Goal: Register for event/course

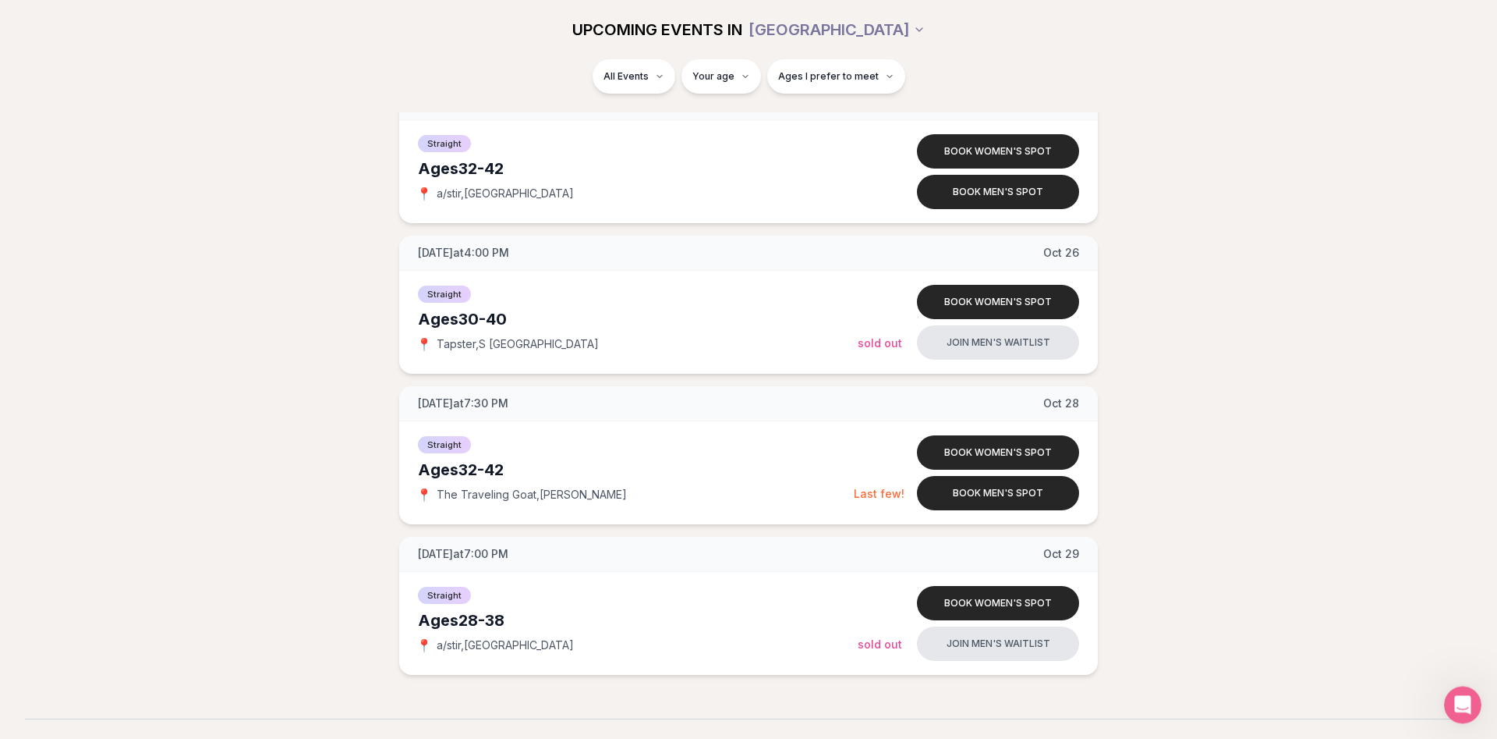
scroll to position [2497, 0]
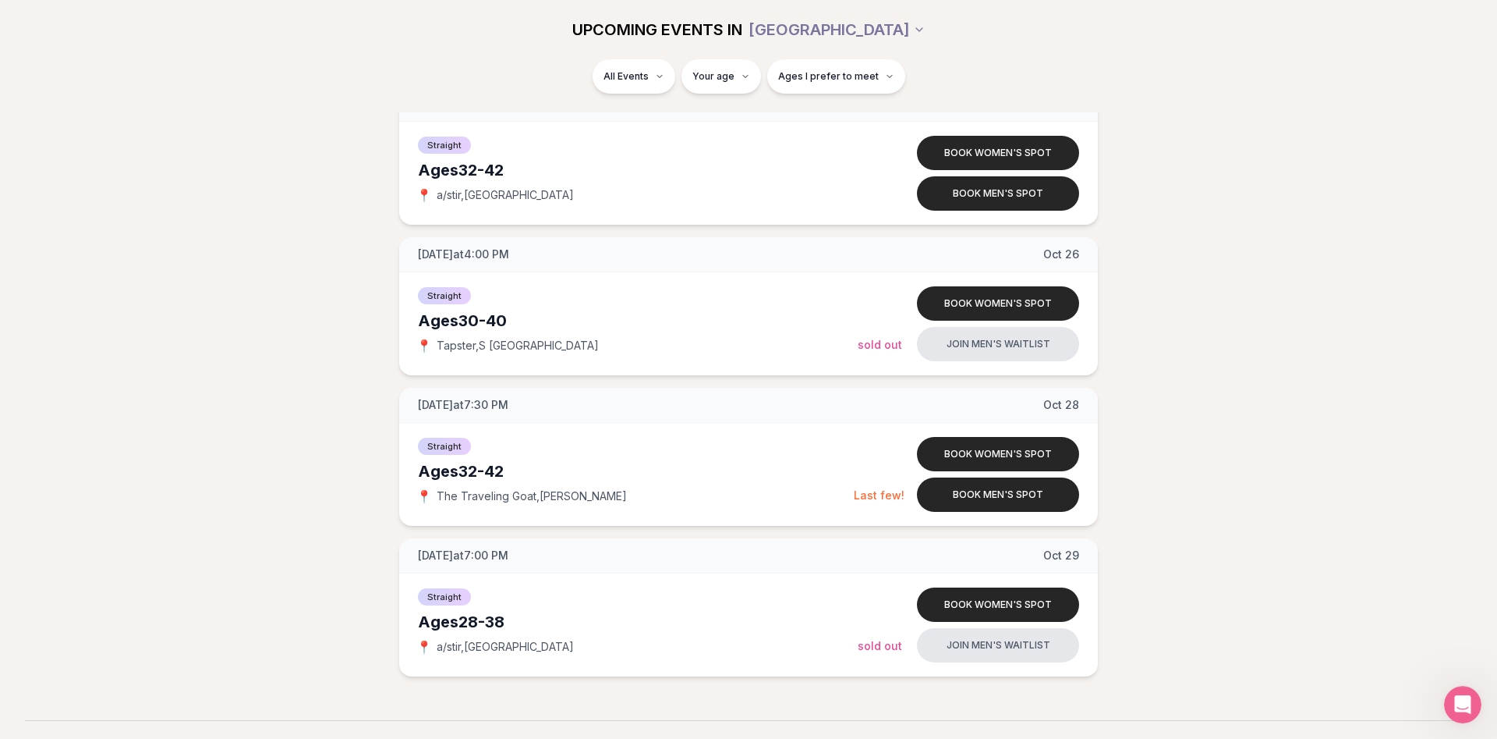
click at [343, 91] on div "All Events Your age Ages I prefer to meet" at bounding box center [749, 79] width 874 height 41
drag, startPoint x: 1287, startPoint y: 513, endPoint x: 1285, endPoint y: 523, distance: 10.4
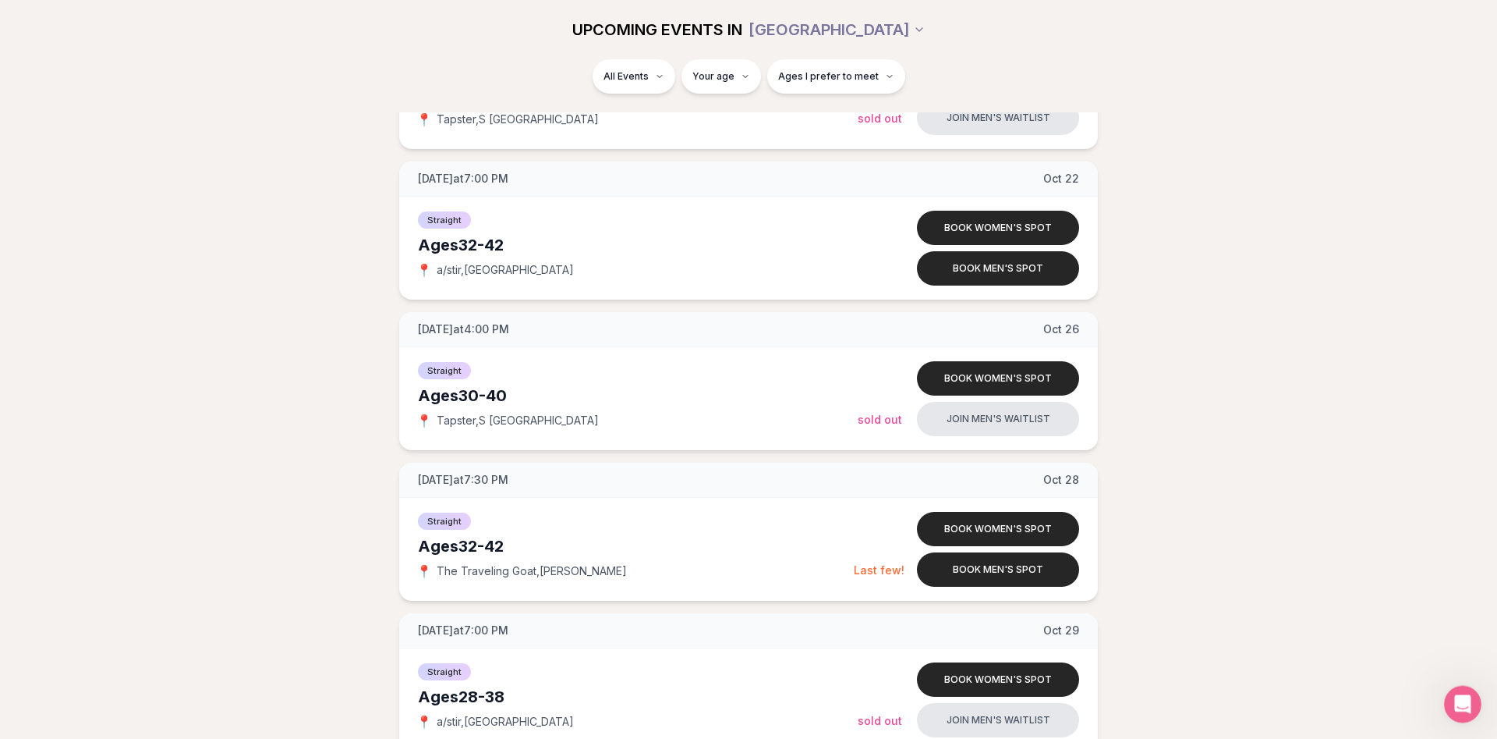
scroll to position [2433, 0]
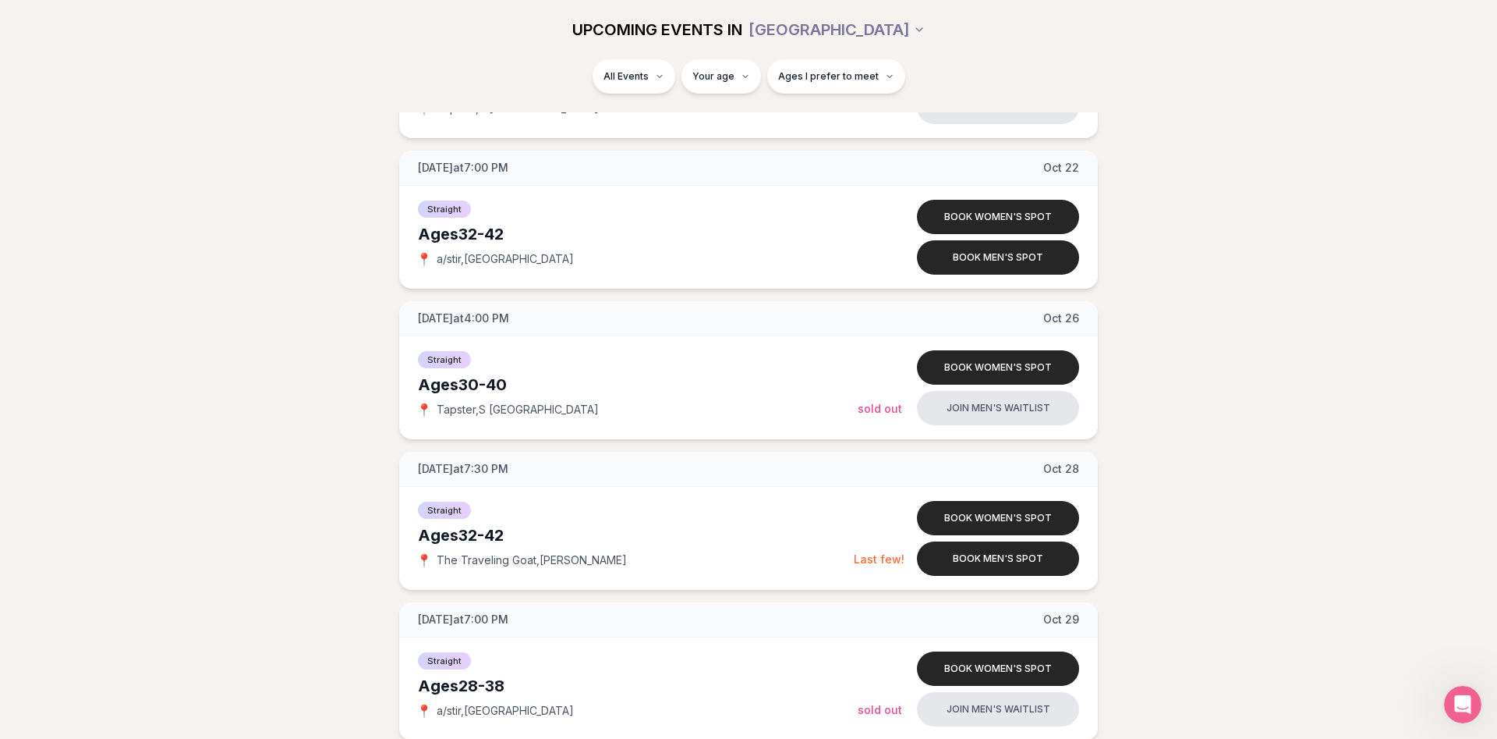
click at [318, 50] on div "UPCOMING EVENTS IN [GEOGRAPHIC_DATA]" at bounding box center [748, 29] width 898 height 59
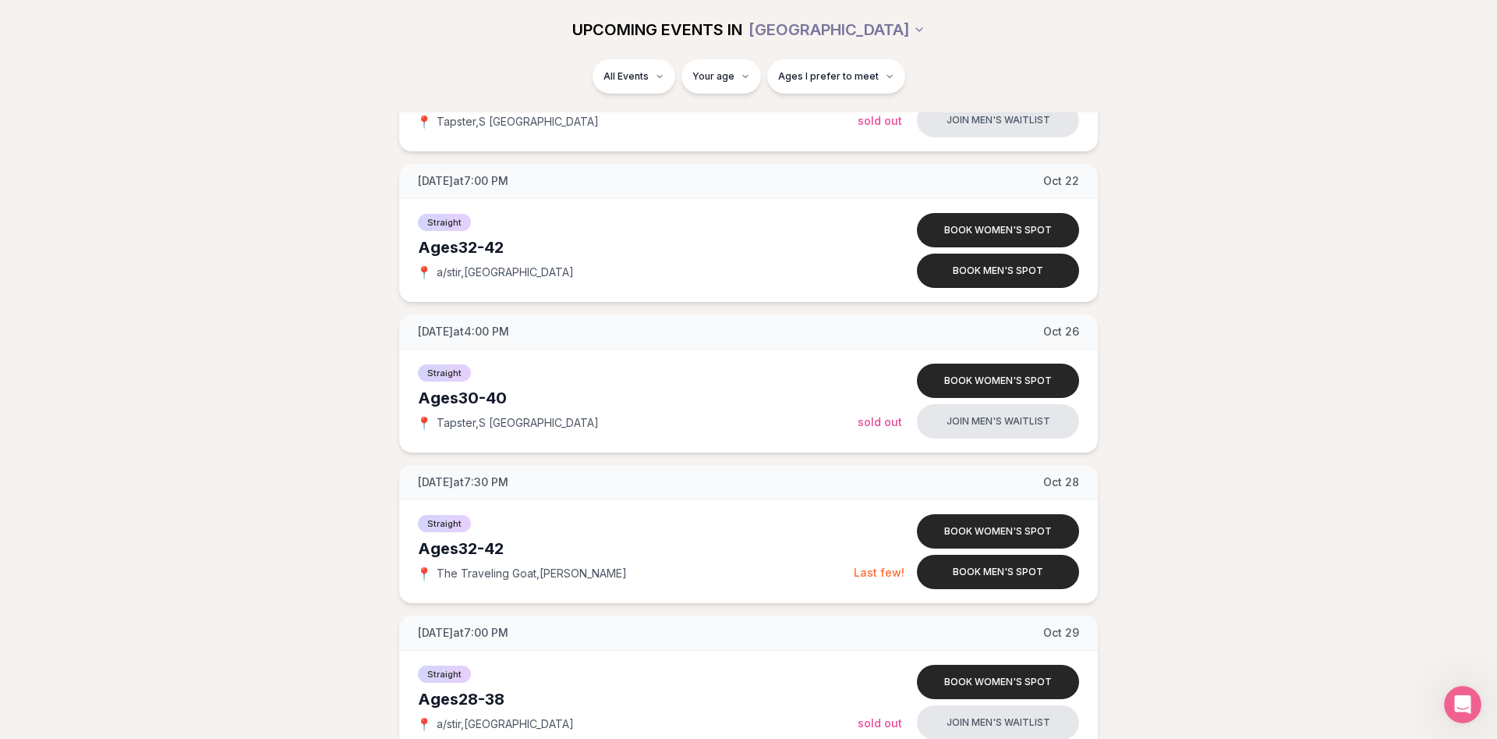
scroll to position [2428, 0]
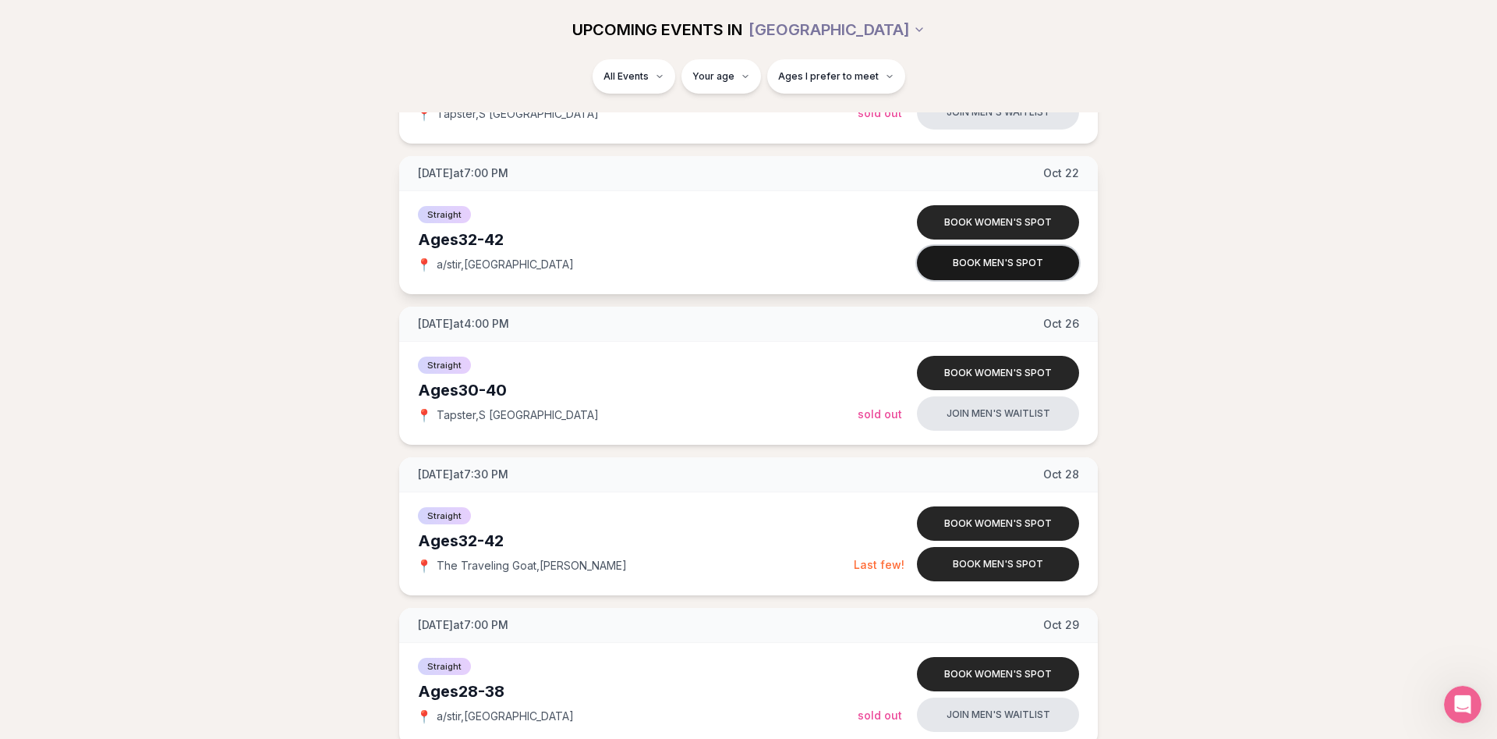
click at [1008, 270] on button "Book men's spot" at bounding box center [998, 263] width 162 height 34
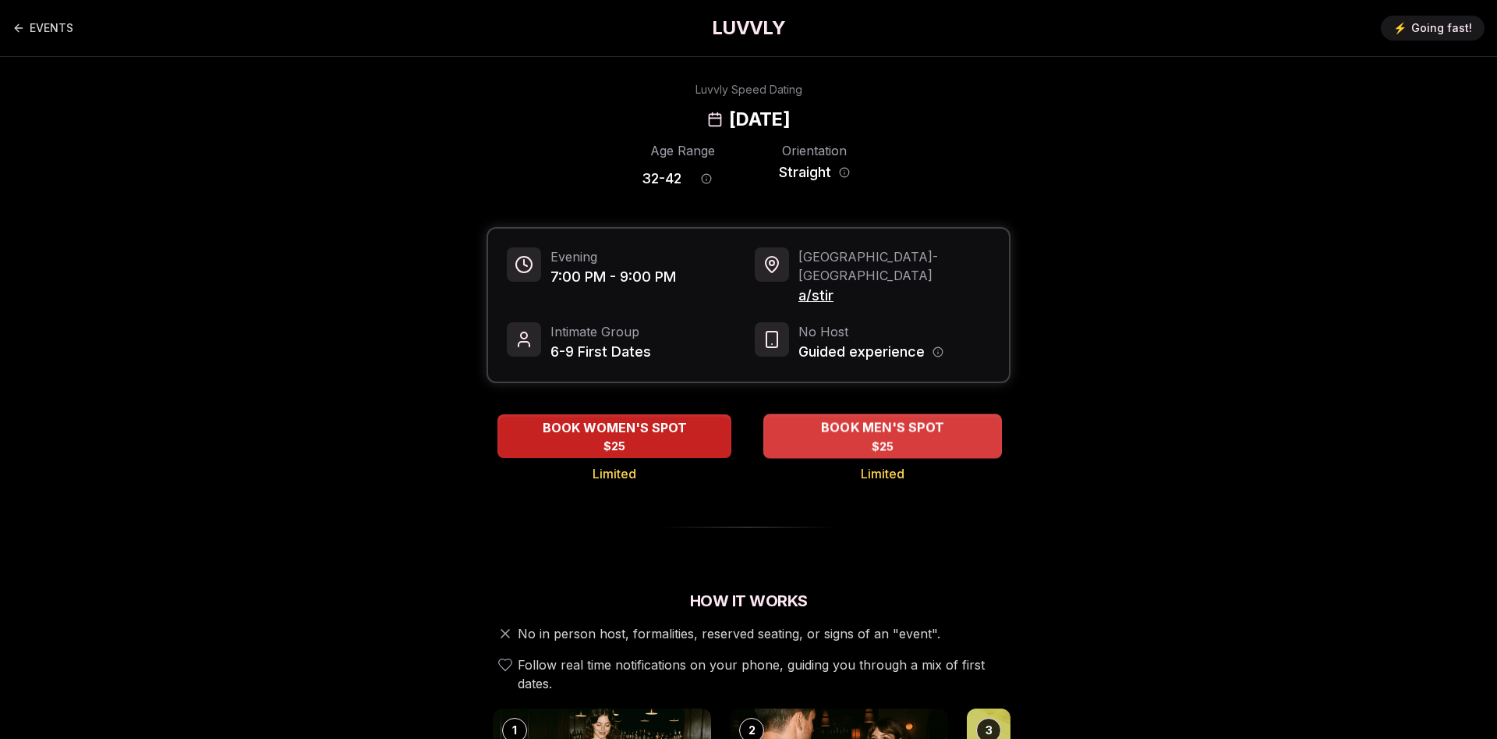
click at [937, 422] on div "BOOK MEN'S SPOT $25" at bounding box center [883, 435] width 239 height 43
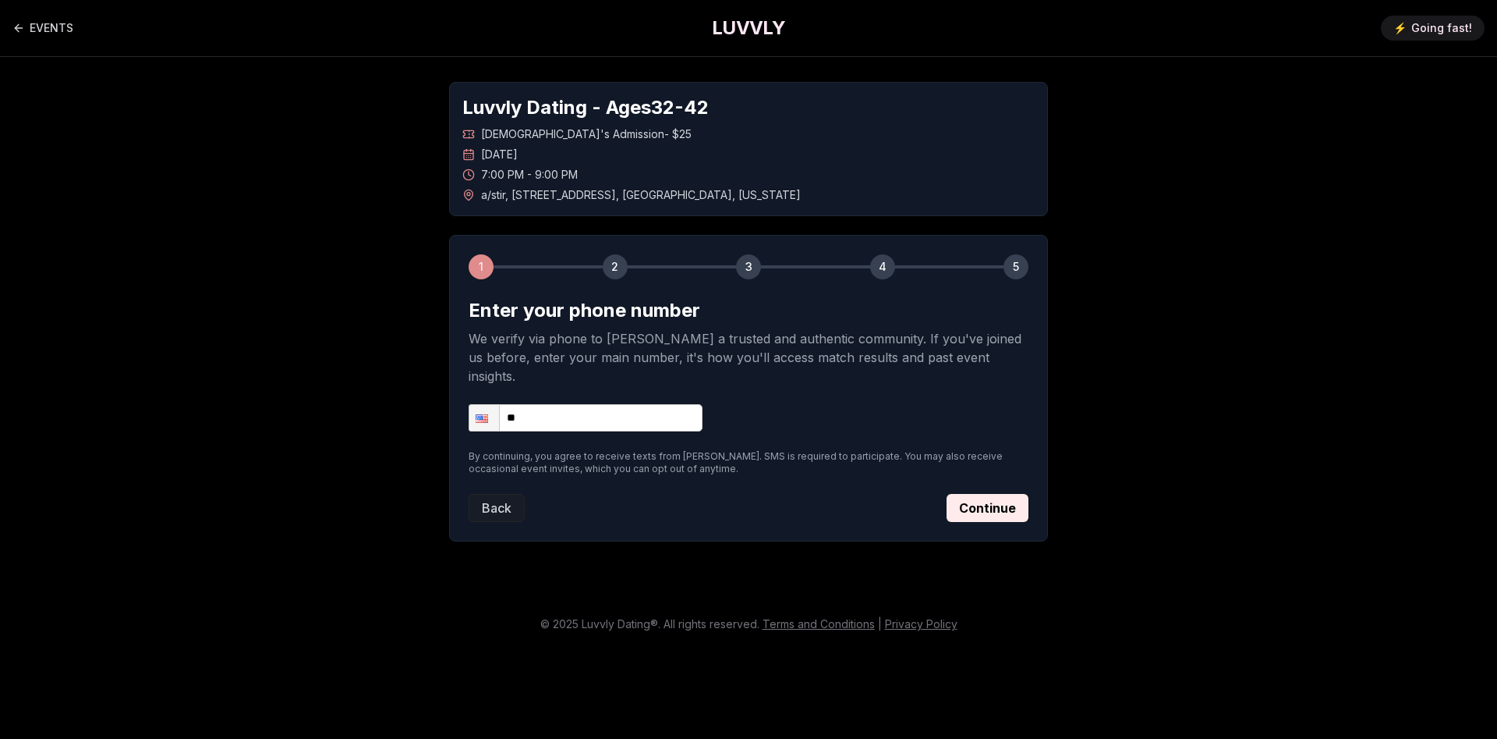
click at [624, 407] on input "**" at bounding box center [586, 417] width 234 height 27
type input "**********"
click at [957, 494] on button "Continue" at bounding box center [988, 508] width 82 height 28
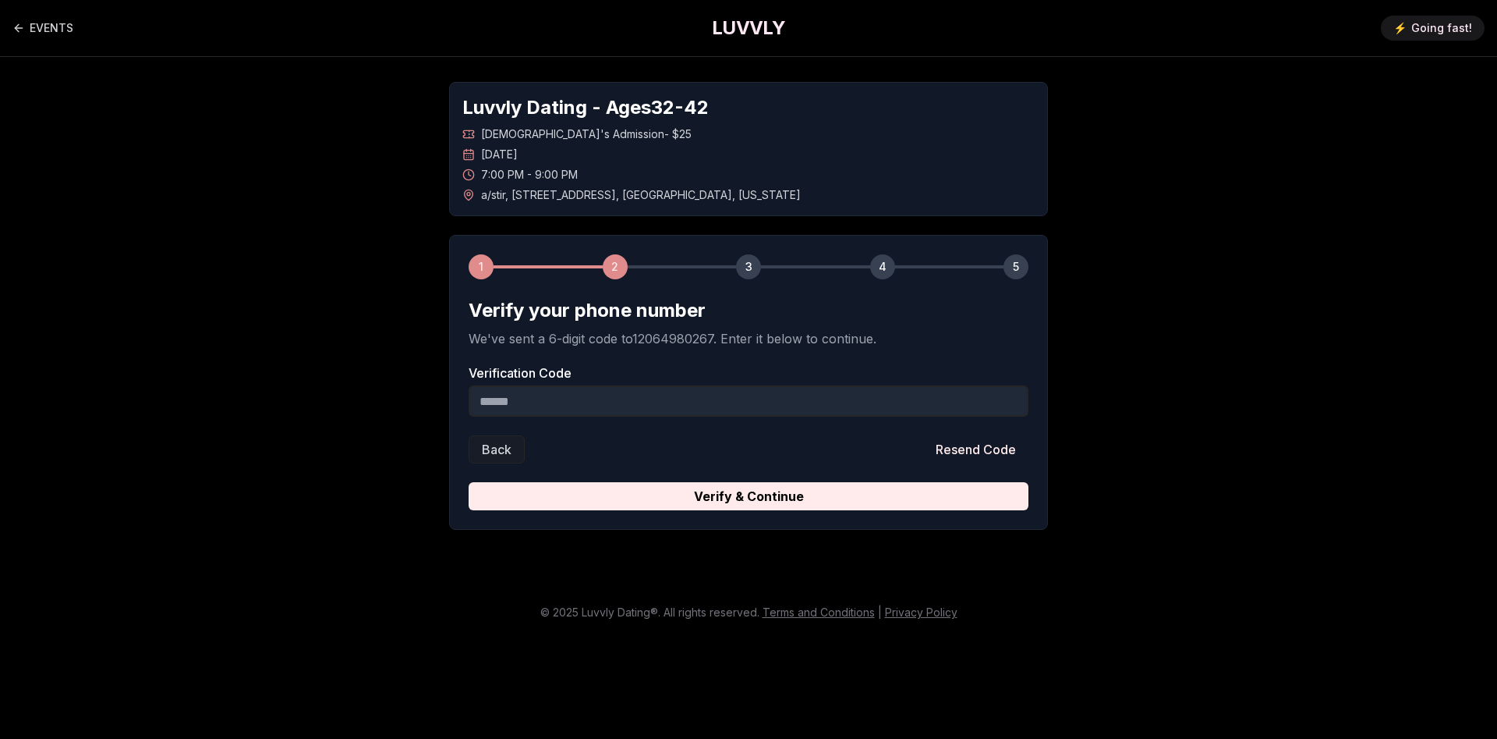
click at [517, 404] on input "Verification Code" at bounding box center [749, 400] width 560 height 31
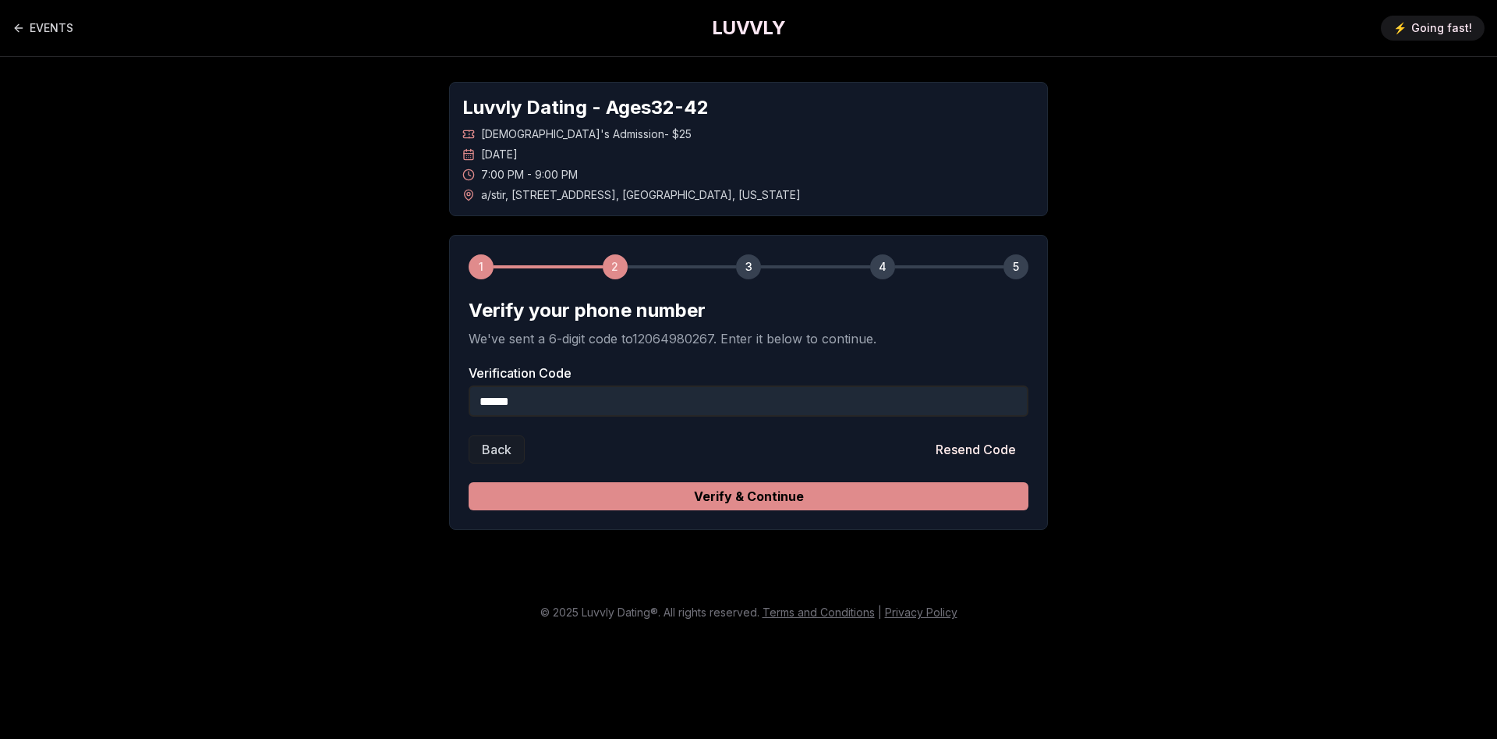
type input "******"
click at [735, 493] on button "Verify & Continue" at bounding box center [749, 496] width 560 height 28
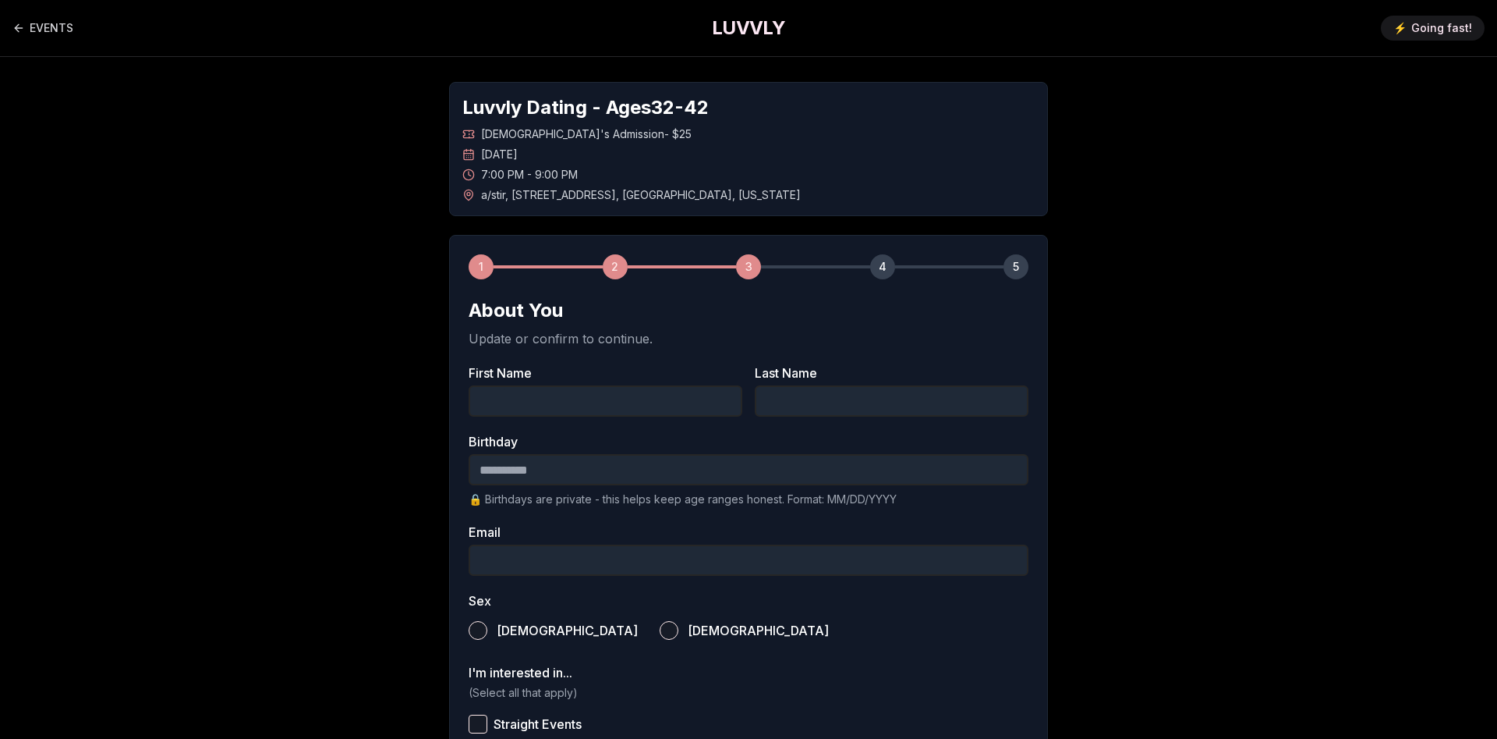
click at [481, 408] on input "First Name" at bounding box center [606, 400] width 274 height 31
type input "**********"
click at [940, 400] on input "Last Name" at bounding box center [892, 400] width 274 height 31
type input "*******"
click at [475, 470] on input "Birthday" at bounding box center [749, 469] width 560 height 31
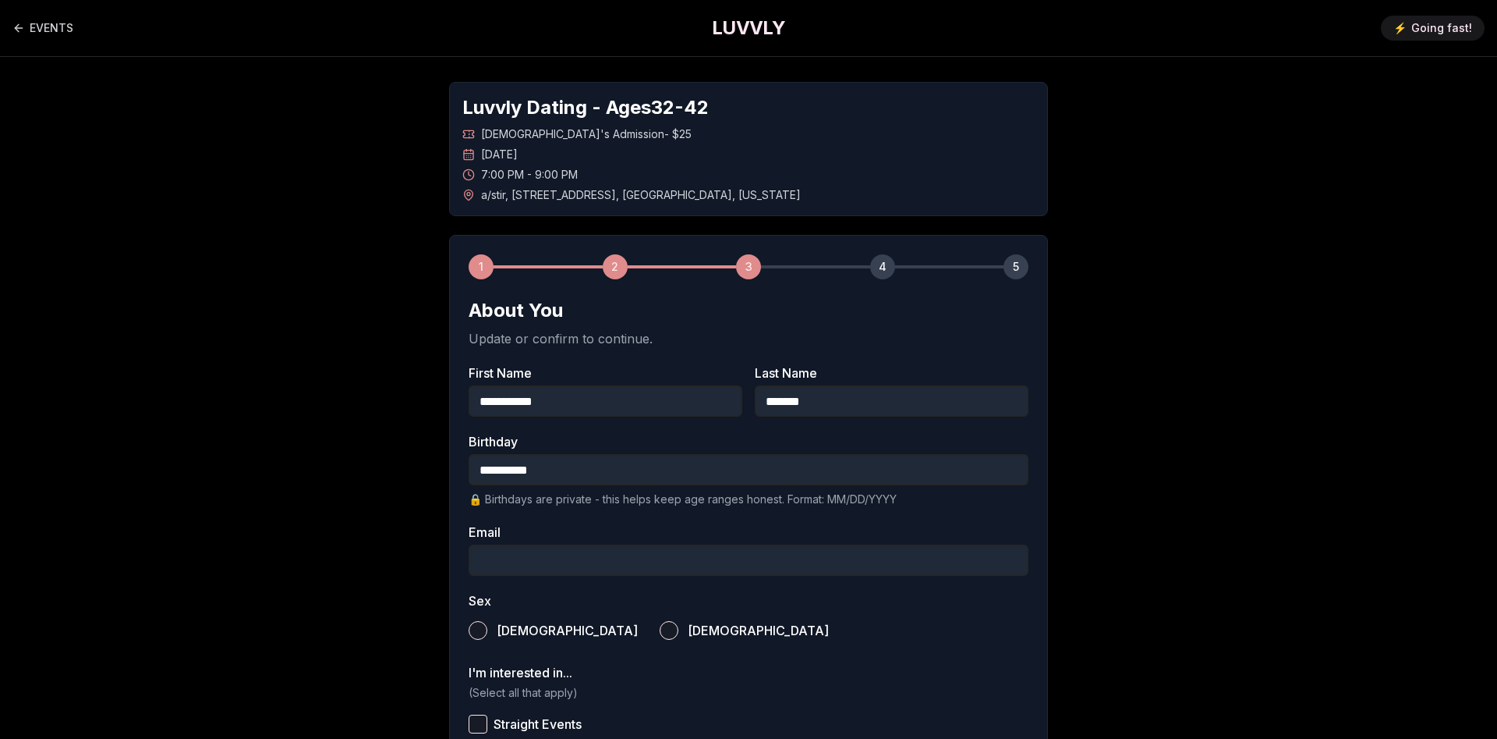
scroll to position [80, 0]
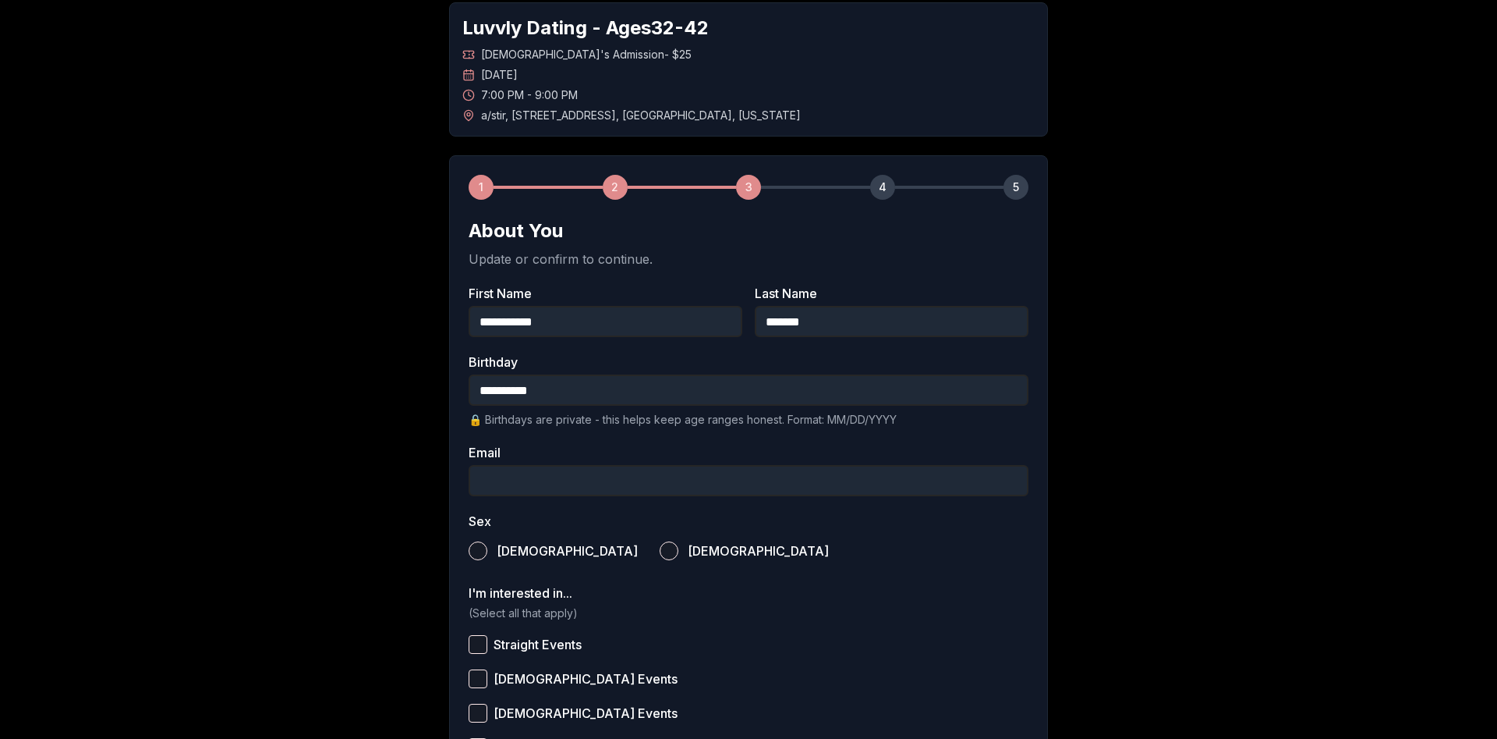
type input "**********"
click at [512, 483] on input "Email" at bounding box center [749, 480] width 560 height 31
type input "**********"
click at [477, 551] on button "[DEMOGRAPHIC_DATA]" at bounding box center [478, 550] width 19 height 19
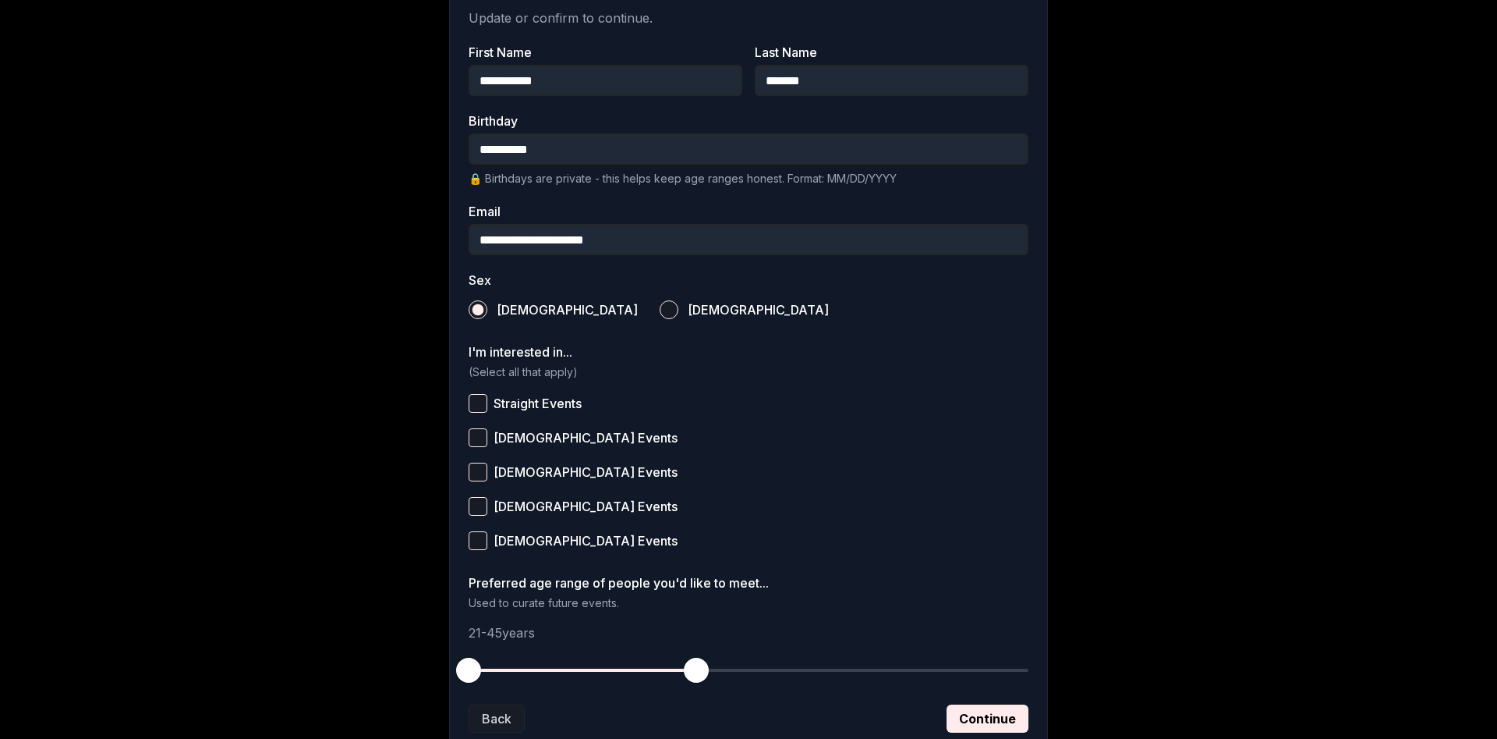
scroll to position [363, 0]
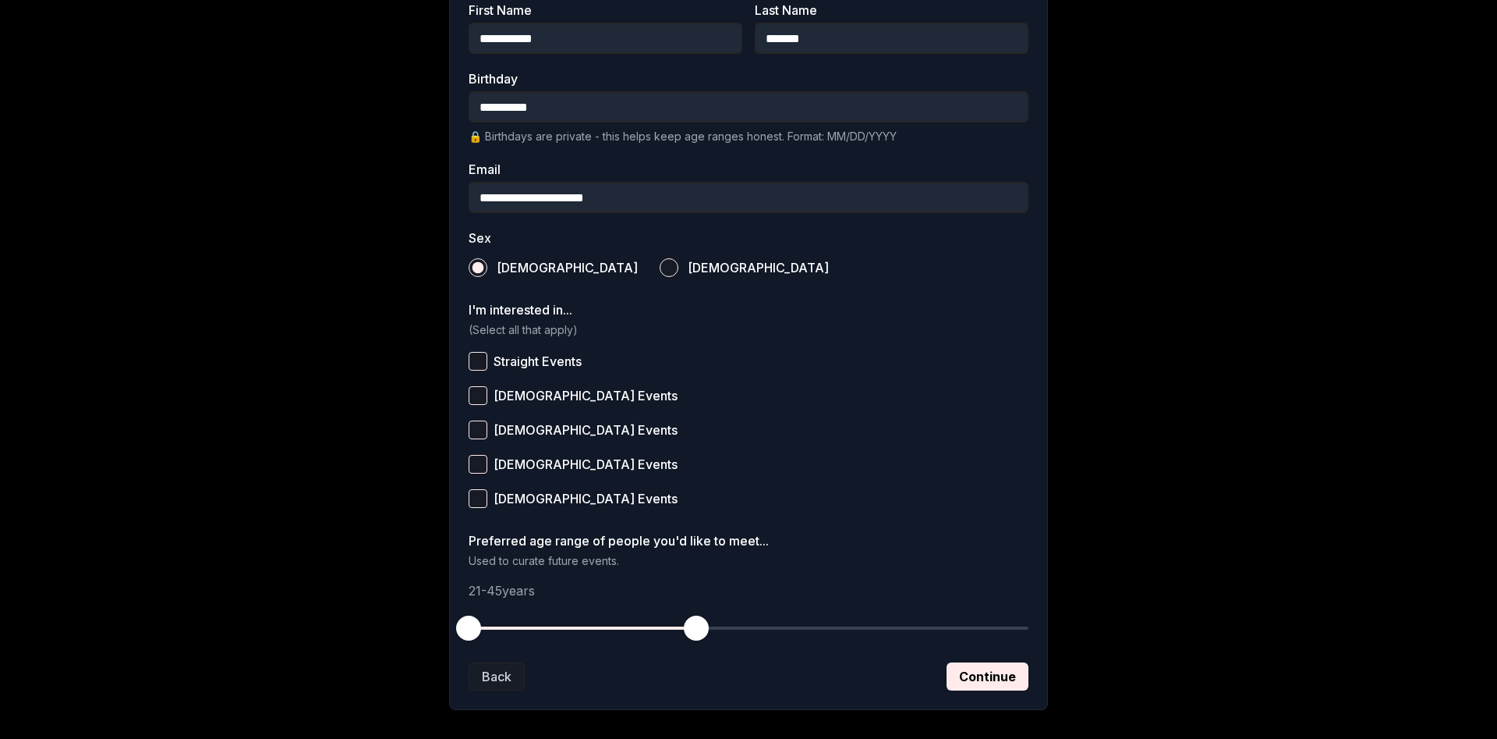
click at [480, 362] on button "Straight Events" at bounding box center [478, 361] width 19 height 19
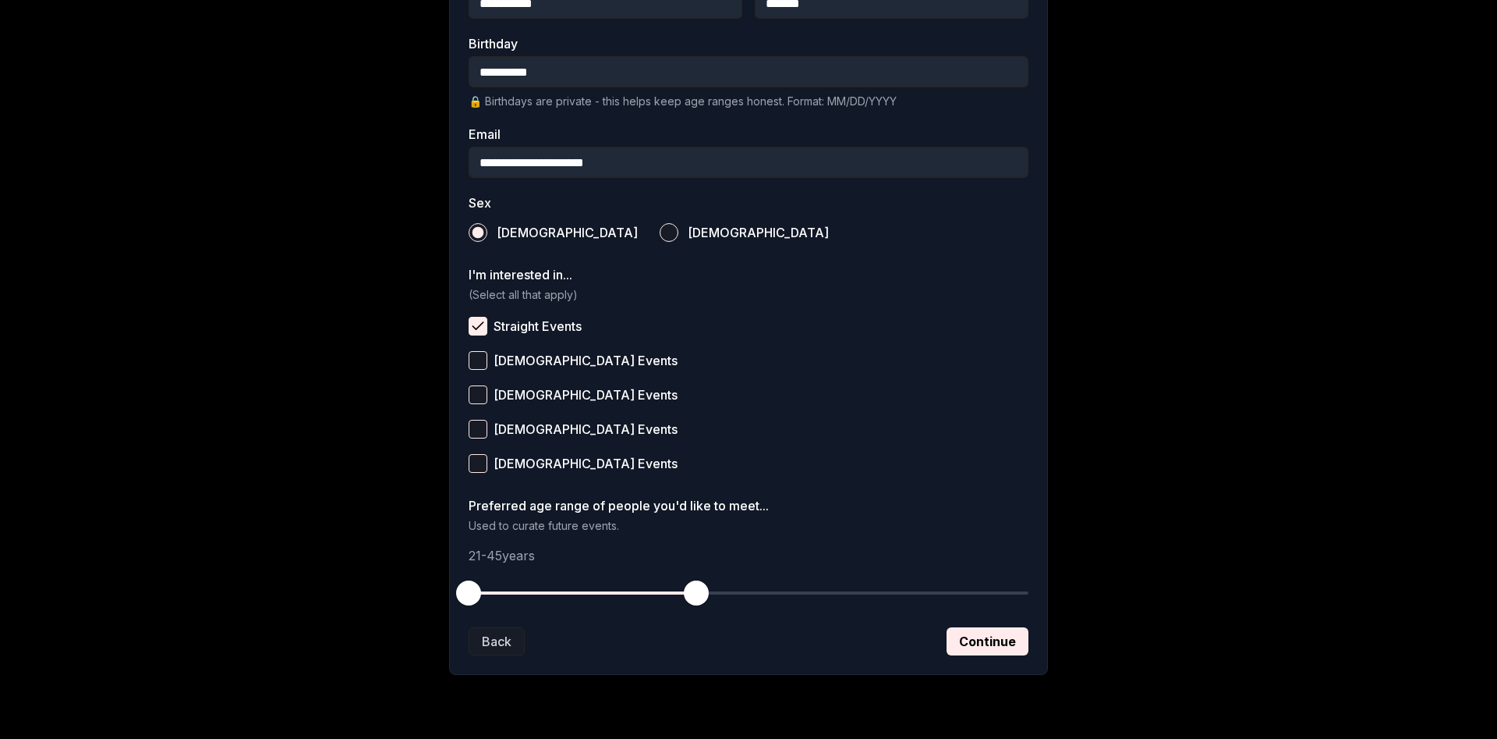
scroll to position [437, 0]
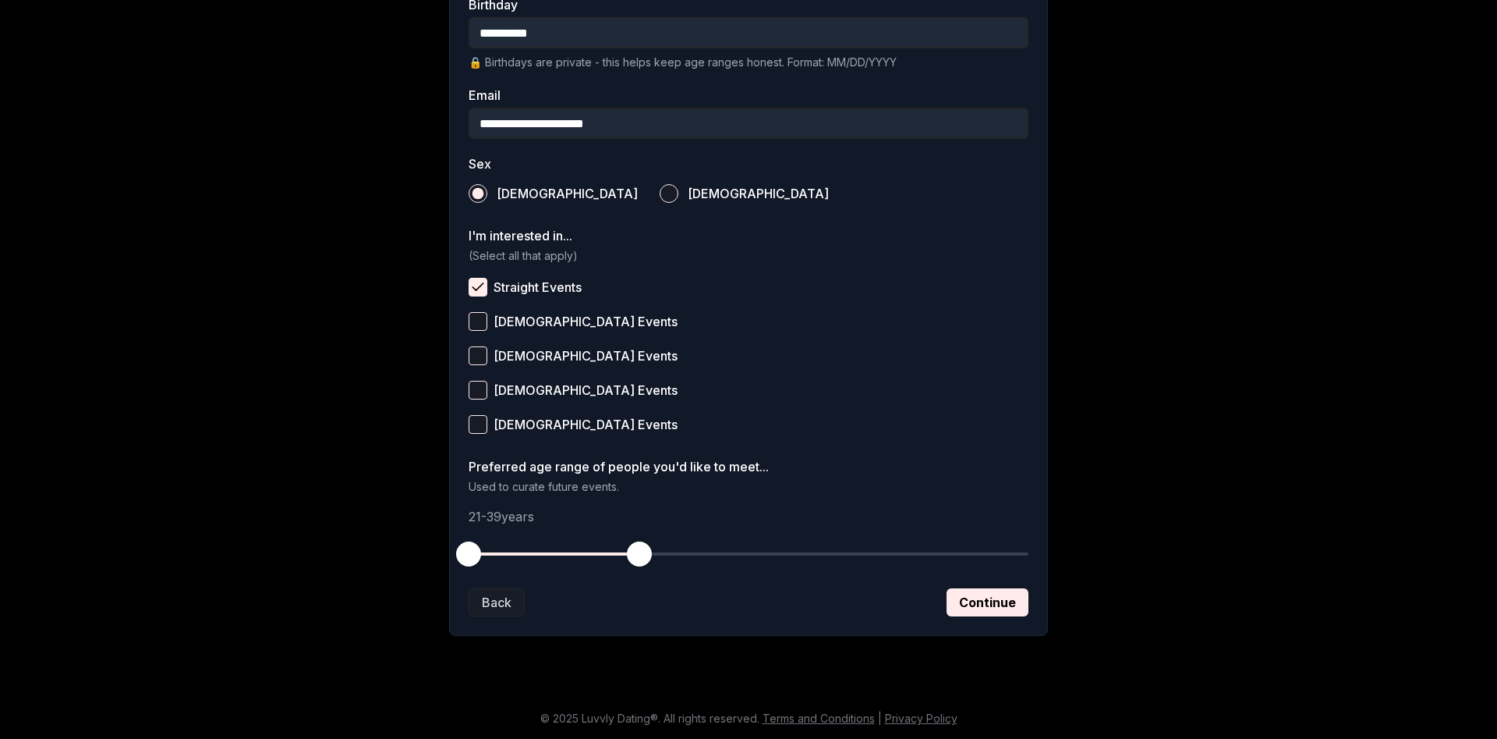
drag, startPoint x: 717, startPoint y: 558, endPoint x: 636, endPoint y: 565, distance: 80.6
click at [636, 565] on span "button" at bounding box center [639, 553] width 25 height 25
drag, startPoint x: 492, startPoint y: 552, endPoint x: 572, endPoint y: 554, distance: 79.6
click at [572, 554] on span "button" at bounding box center [573, 553] width 25 height 25
drag, startPoint x: 640, startPoint y: 554, endPoint x: 619, endPoint y: 558, distance: 21.4
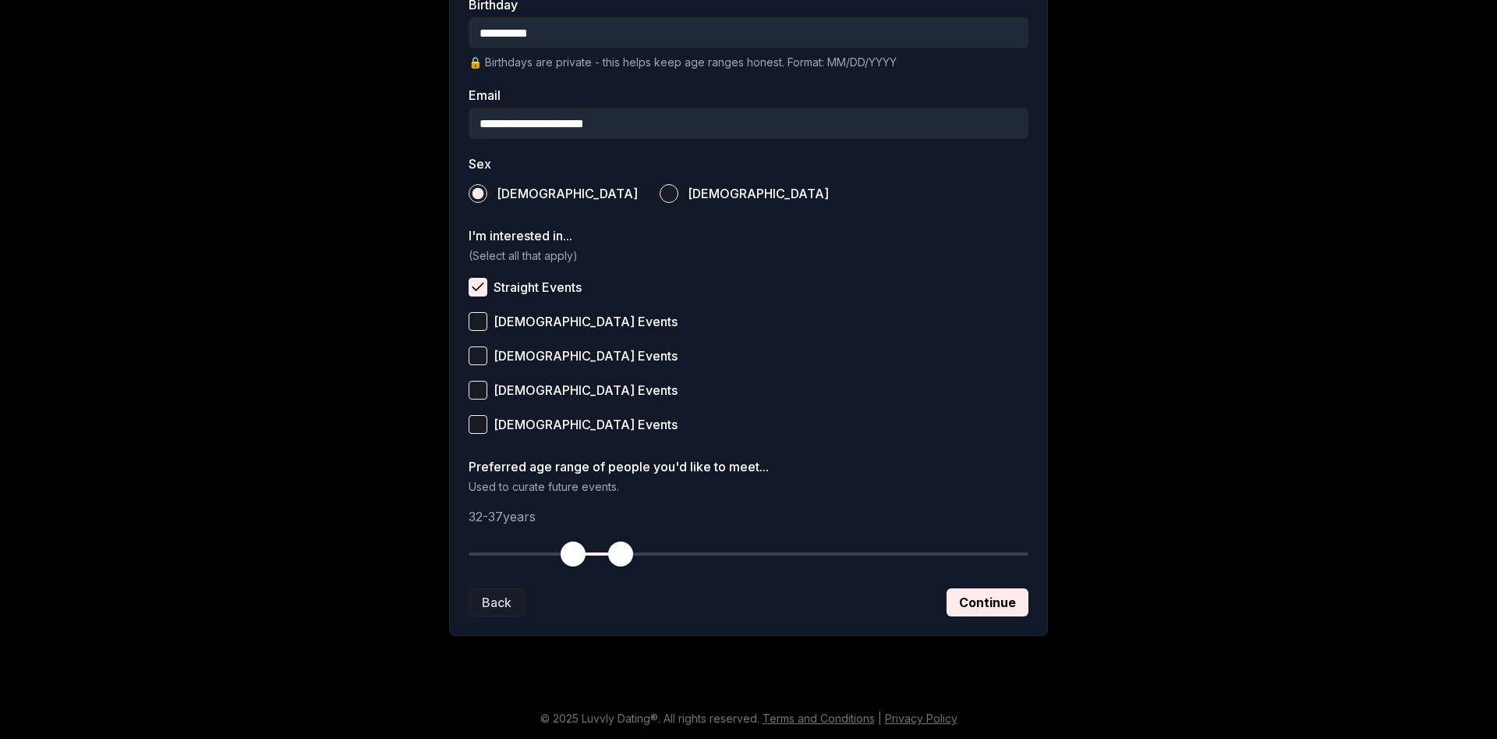
click at [619, 558] on span "button" at bounding box center [620, 553] width 25 height 25
click at [974, 604] on button "Continue" at bounding box center [988, 602] width 82 height 28
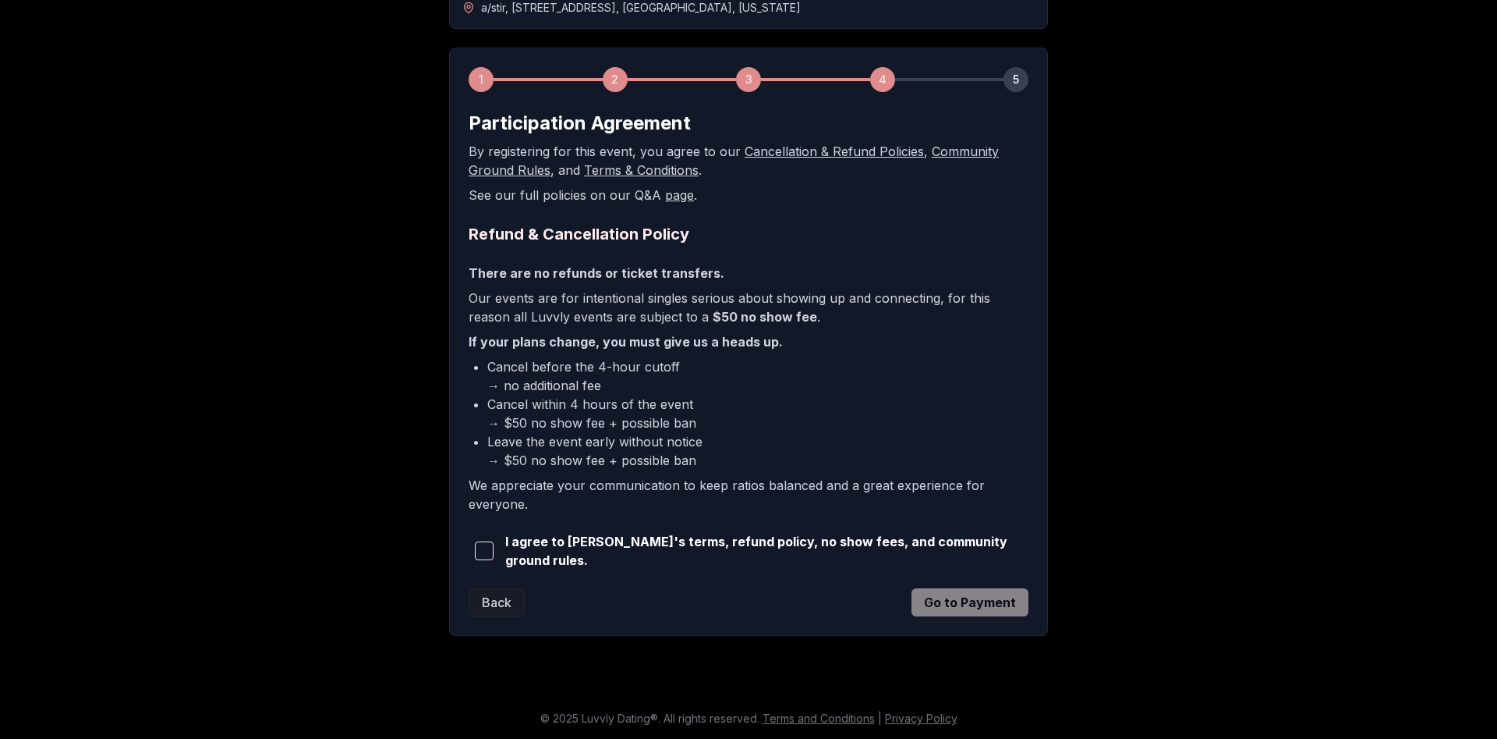
scroll to position [184, 0]
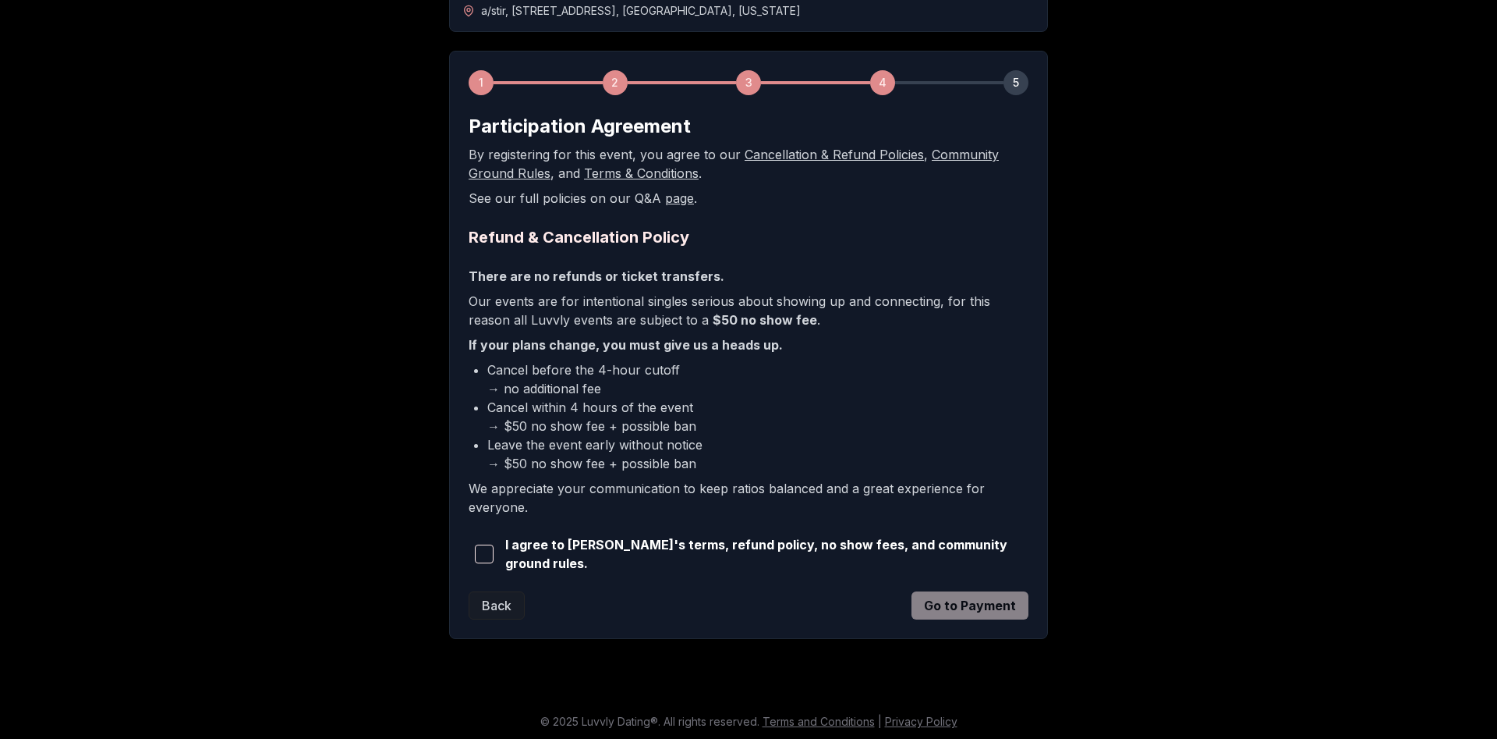
click at [484, 545] on span "button" at bounding box center [484, 553] width 19 height 19
click at [973, 604] on button "Go to Payment" at bounding box center [970, 605] width 117 height 28
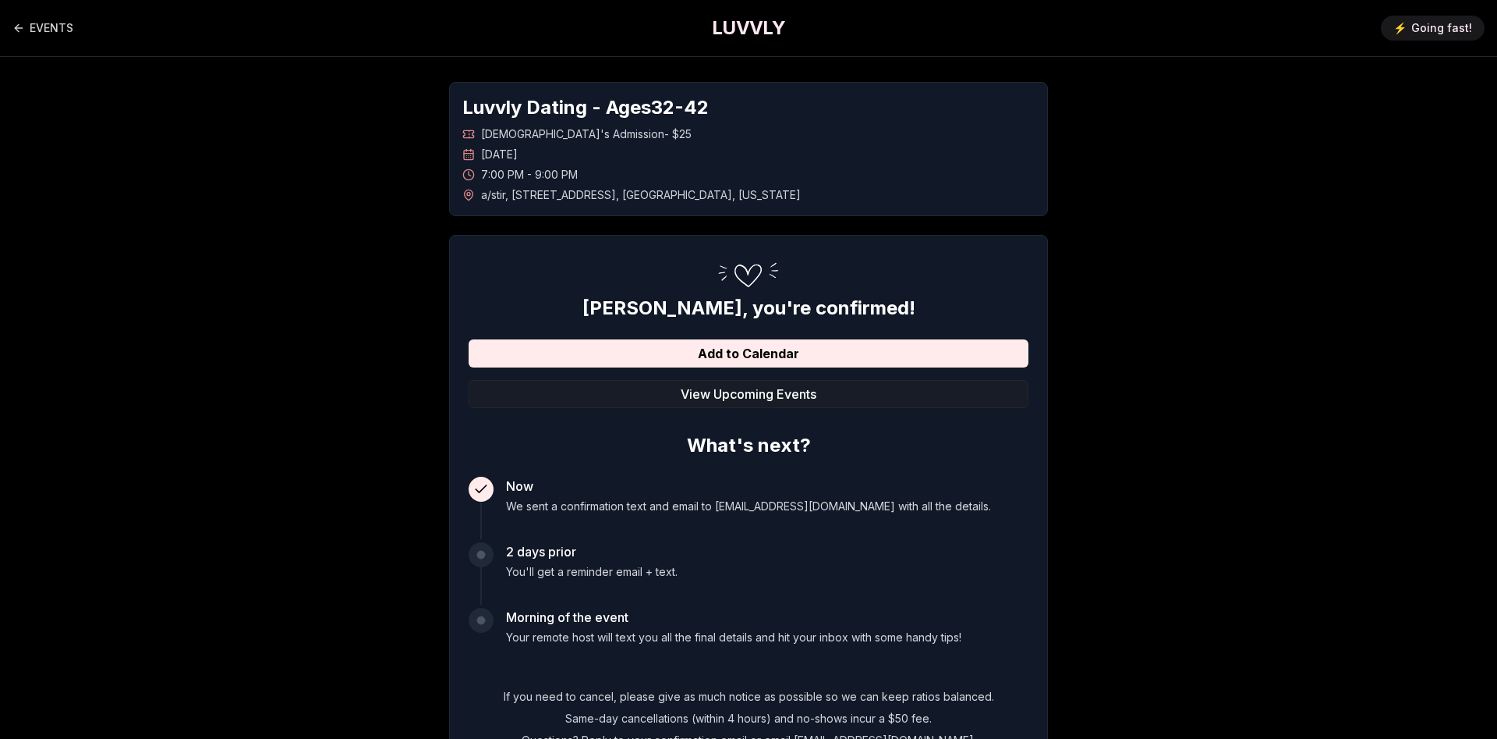
click at [903, 81] on div "Luvvly Dating - Ages 32 - 42 Straight Men's Admission - $25 Wednesday, October …" at bounding box center [749, 424] width 1092 height 735
click at [355, 30] on div "EVENTS LUVVLY ⚡️ Going fast!" at bounding box center [748, 28] width 1497 height 56
click at [52, 27] on link "EVENTS" at bounding box center [42, 27] width 61 height 31
